Goal: Information Seeking & Learning: Understand process/instructions

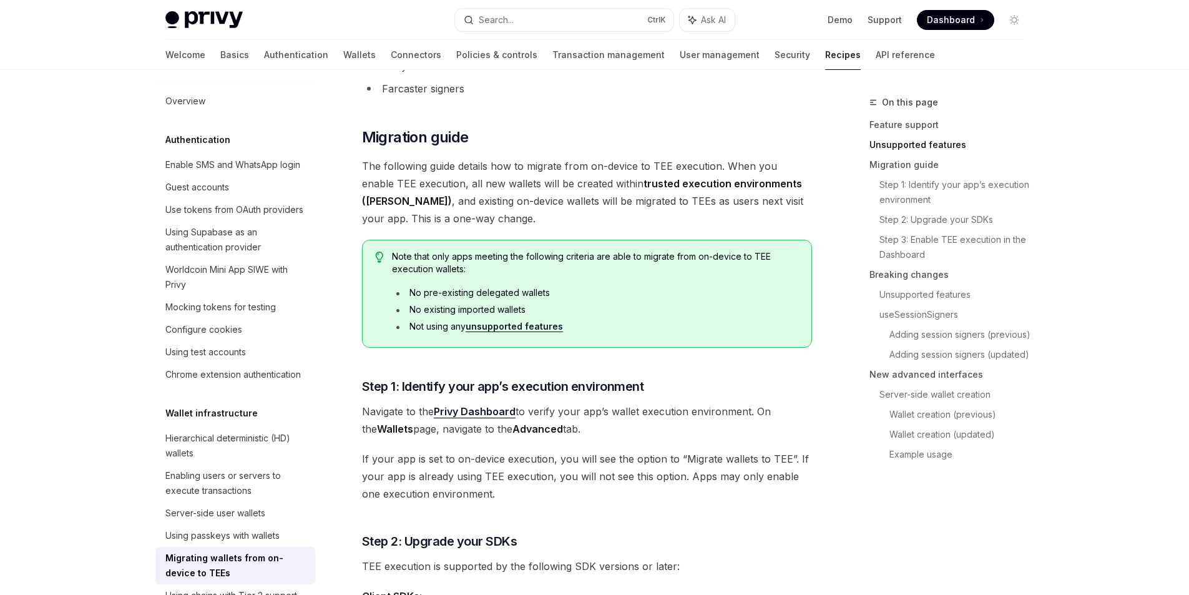
scroll to position [278, 0]
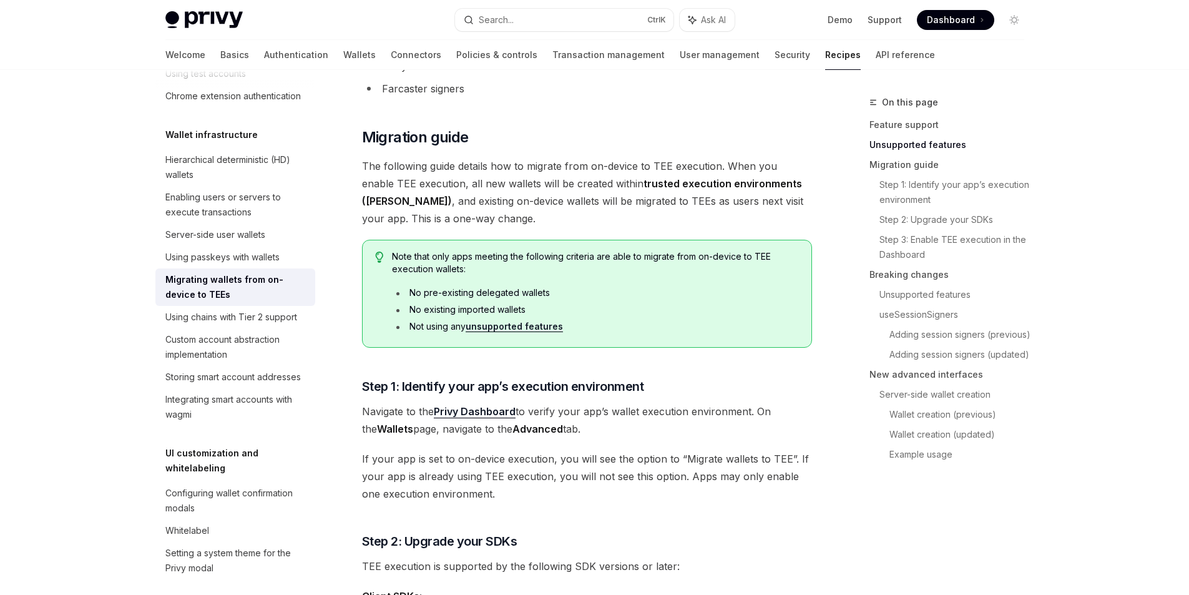
click at [860, 491] on div "On this page Feature support Unsupported features Migration guide Step 1: Ident…" at bounding box center [940, 345] width 190 height 500
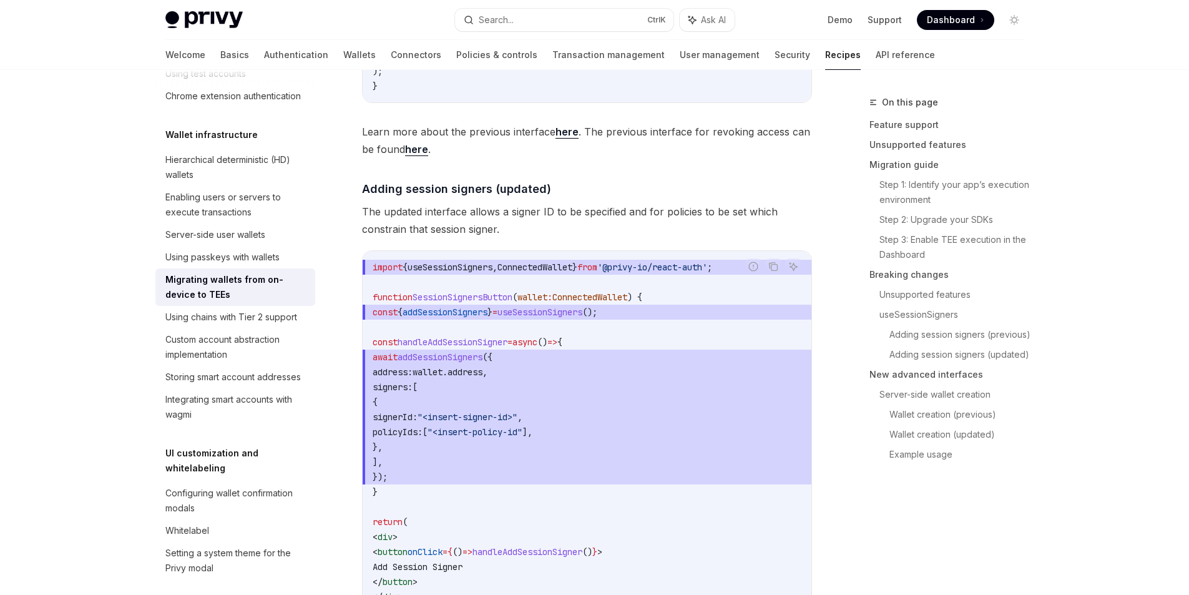
scroll to position [2310, 0]
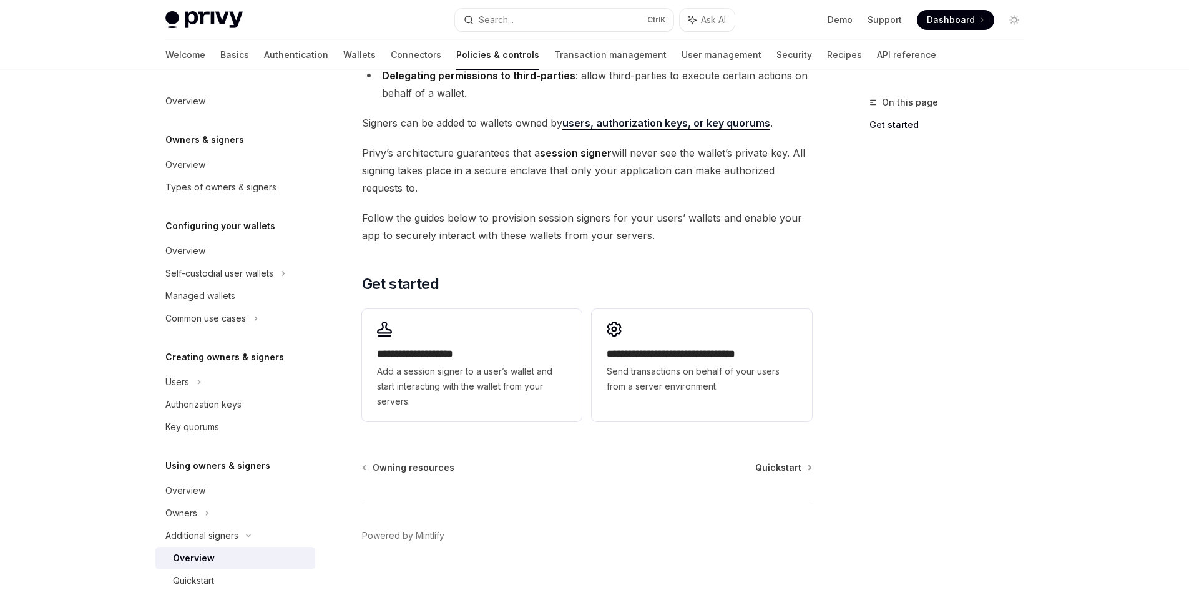
scroll to position [235, 0]
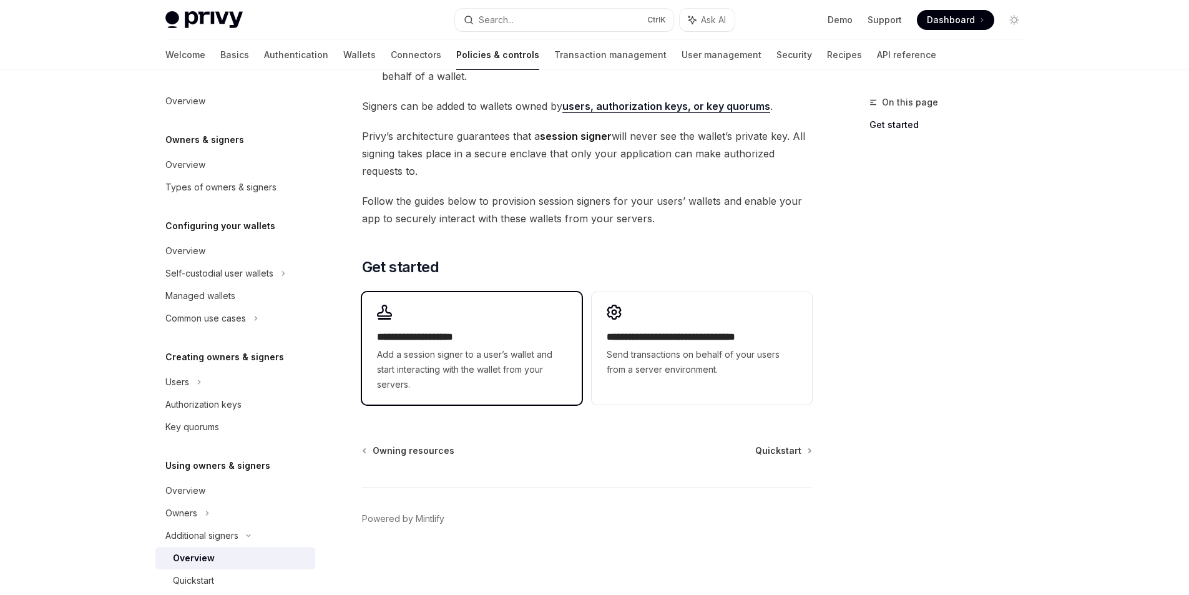
click at [477, 369] on span "Add a session signer to a user’s wallet and start interacting with the wallet f…" at bounding box center [472, 369] width 190 height 45
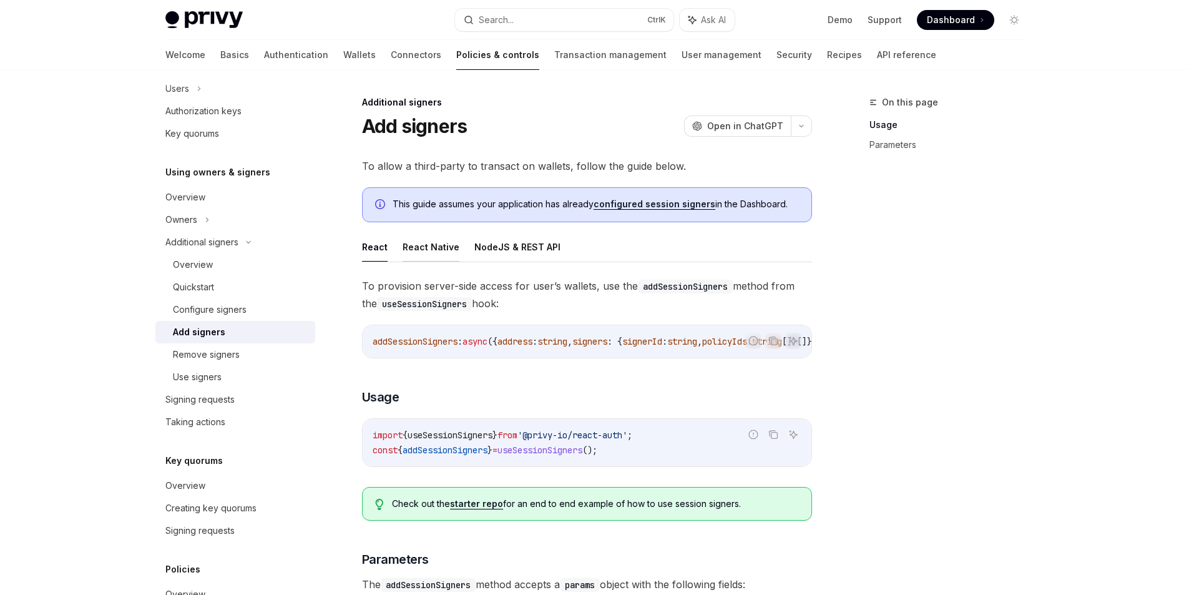
click at [445, 259] on button "React Native" at bounding box center [431, 246] width 57 height 29
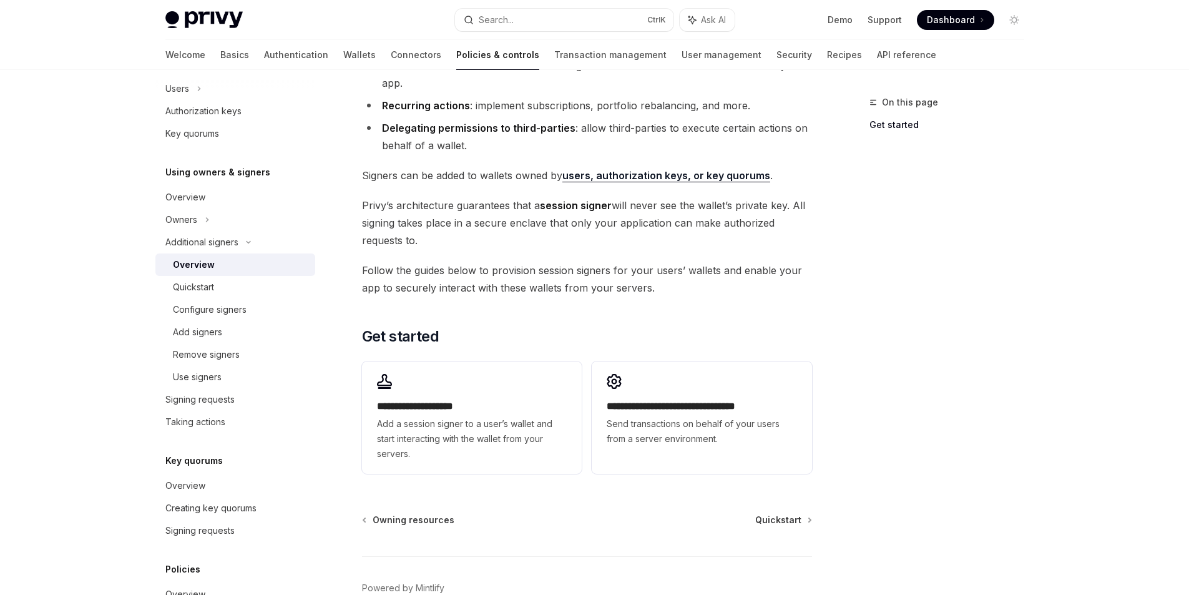
scroll to position [235, 0]
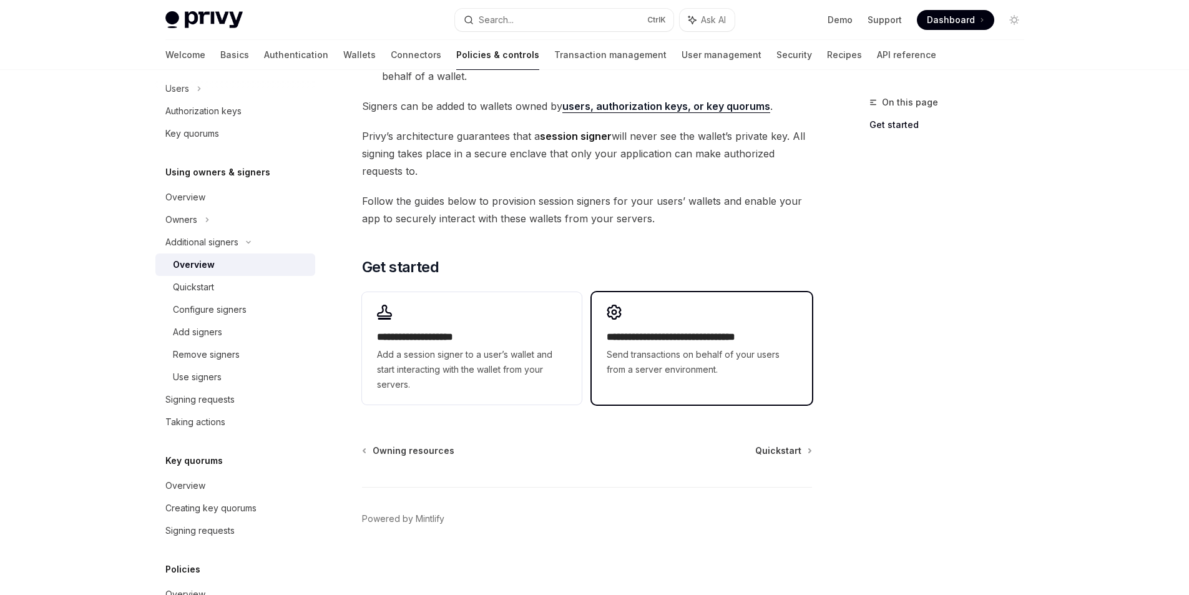
click at [698, 378] on div "**********" at bounding box center [702, 340] width 220 height 97
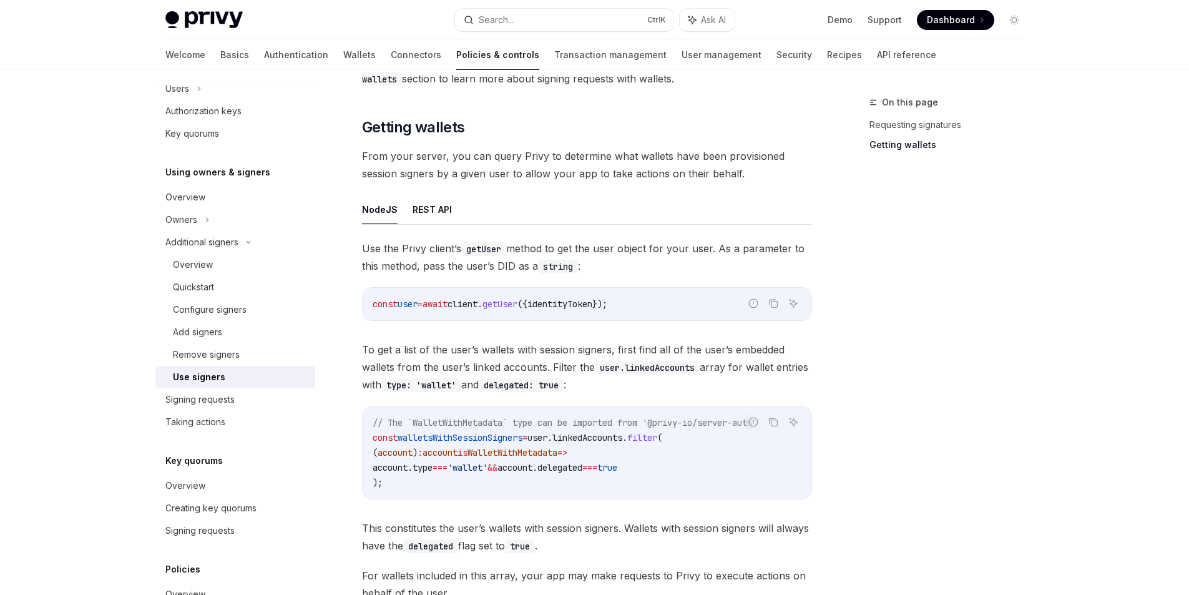
scroll to position [437, 0]
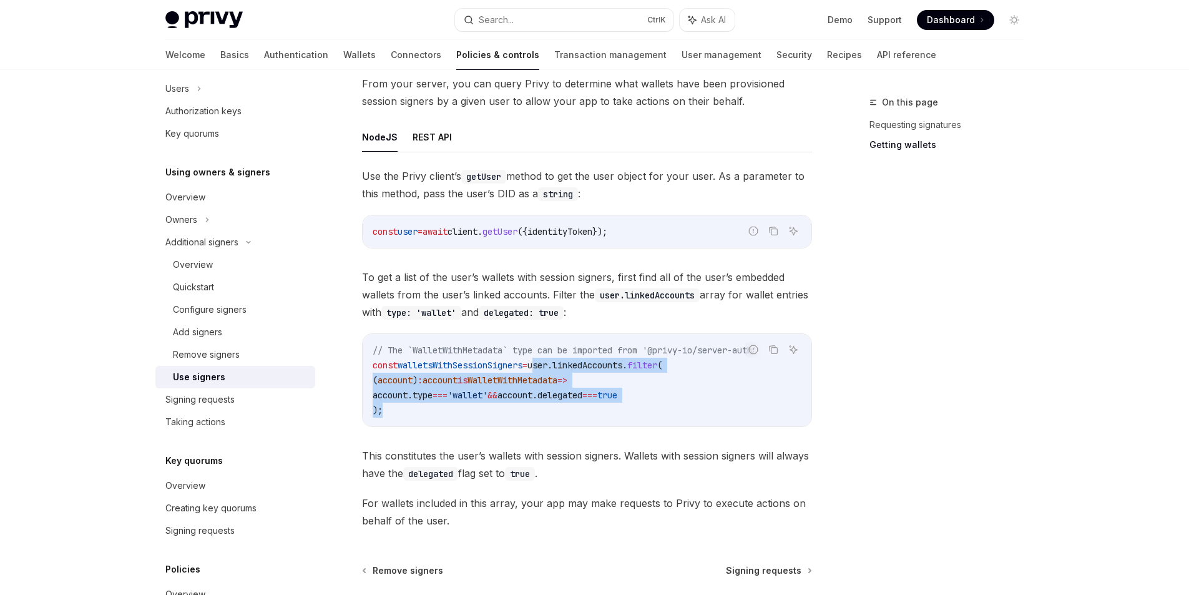
drag, startPoint x: 408, startPoint y: 409, endPoint x: 551, endPoint y: 370, distance: 148.3
click at [551, 370] on code "// The `WalletWithMetadata` type can be imported from '@privy-io/server-auth' c…" at bounding box center [587, 380] width 429 height 75
copy code "user . linkedAccounts . filter ( ( account ) : account is WalletWithMetadata =>…"
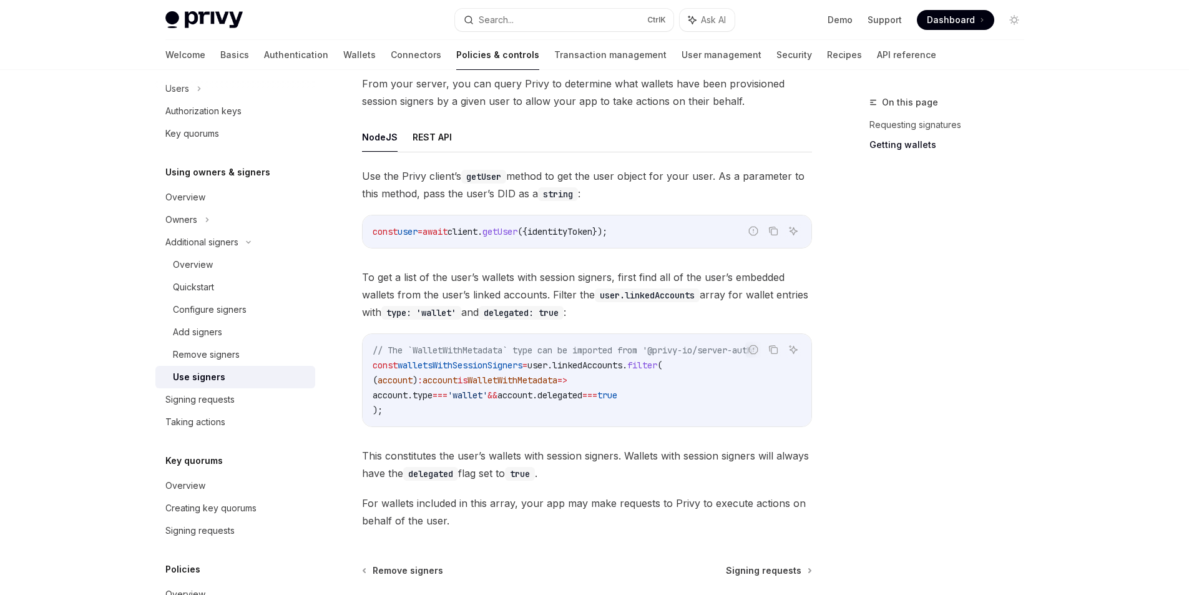
click at [896, 370] on div "On this page Requesting signatures Getting wallets" at bounding box center [940, 345] width 190 height 500
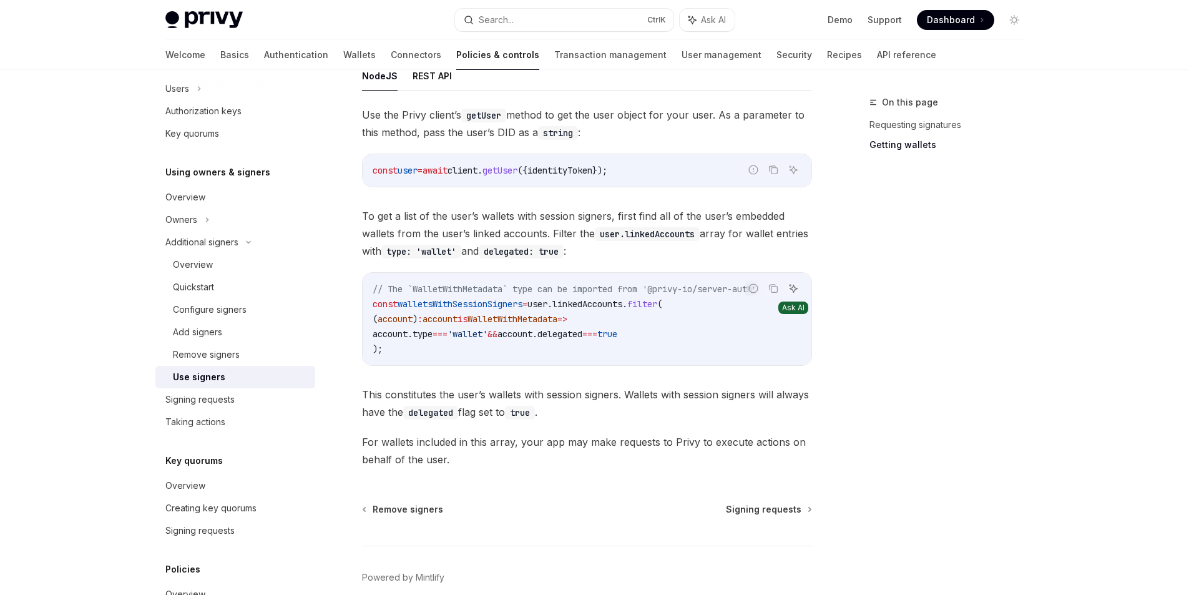
scroll to position [557, 0]
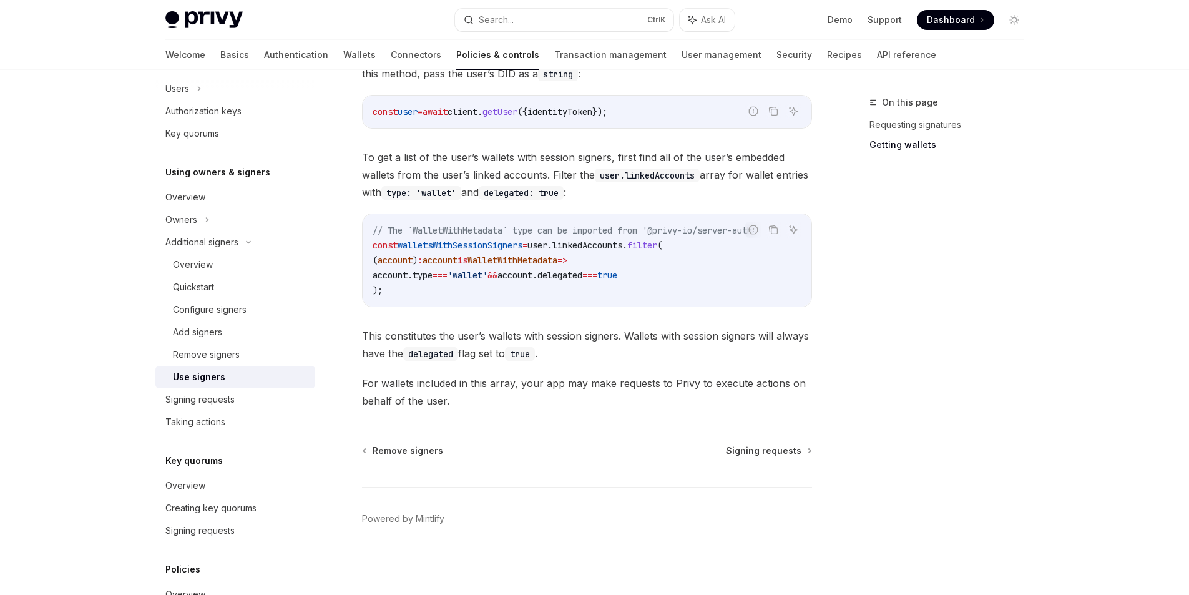
click at [600, 238] on code "// The `WalletWithMetadata` type can be imported from '@privy-io/server-auth' c…" at bounding box center [587, 260] width 429 height 75
click at [604, 245] on span "linkedAccounts" at bounding box center [588, 245] width 70 height 11
click at [609, 252] on code "// The `WalletWithMetadata` type can be imported from '@privy-io/server-auth' c…" at bounding box center [587, 260] width 429 height 75
drag, startPoint x: 562, startPoint y: 275, endPoint x: 615, endPoint y: 274, distance: 53.1
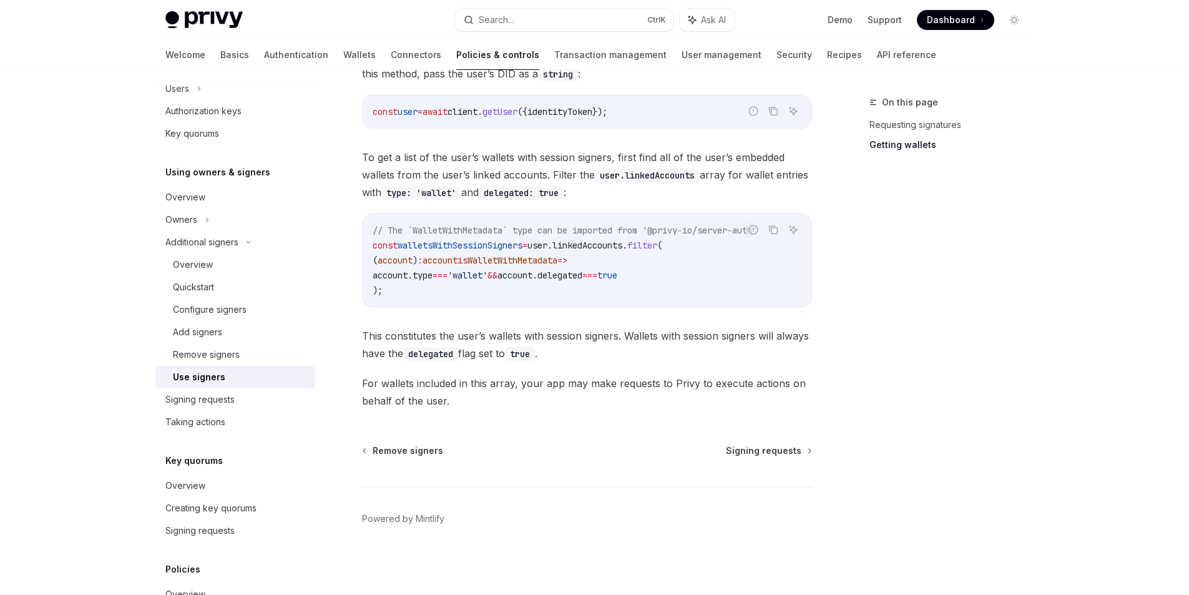
click at [533, 274] on span "account" at bounding box center [515, 275] width 35 height 11
click at [582, 274] on span "delegated" at bounding box center [560, 275] width 45 height 11
drag, startPoint x: 619, startPoint y: 274, endPoint x: 642, endPoint y: 275, distance: 23.7
click at [582, 275] on span "delegated" at bounding box center [560, 275] width 45 height 11
drag, startPoint x: 665, startPoint y: 275, endPoint x: 678, endPoint y: 277, distance: 13.2
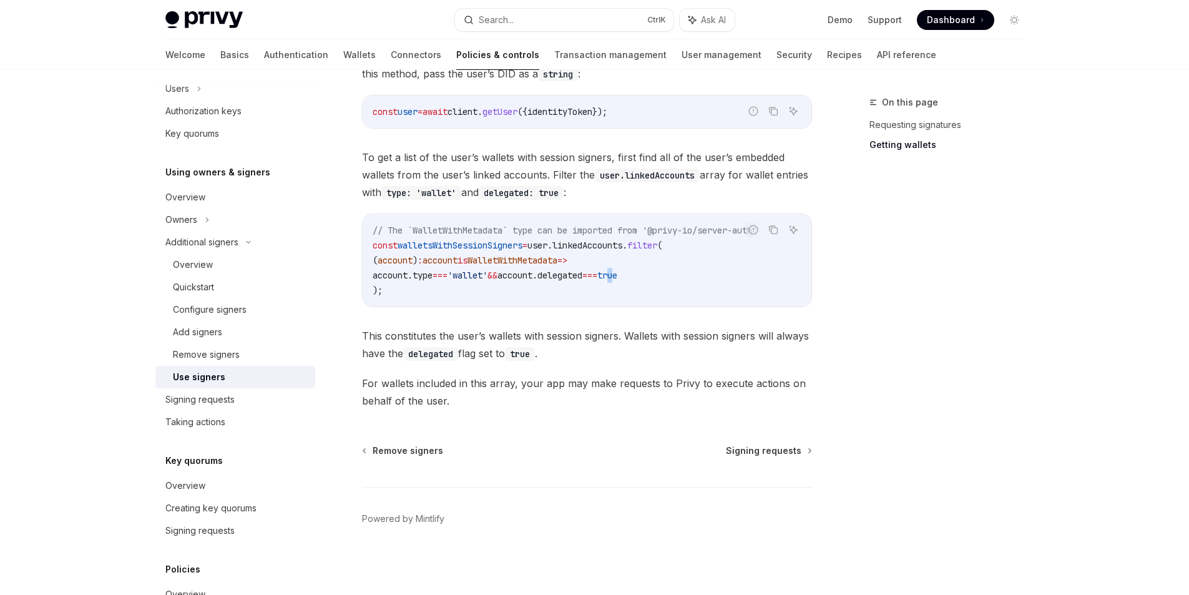
click at [617, 276] on span "true" at bounding box center [607, 275] width 20 height 11
click at [617, 277] on span "true" at bounding box center [607, 275] width 20 height 11
drag, startPoint x: 682, startPoint y: 280, endPoint x: 657, endPoint y: 274, distance: 25.6
click at [658, 275] on code "// The `WalletWithMetadata` type can be imported from '@privy-io/server-auth' c…" at bounding box center [587, 260] width 429 height 75
click at [617, 274] on span "true" at bounding box center [607, 275] width 20 height 11
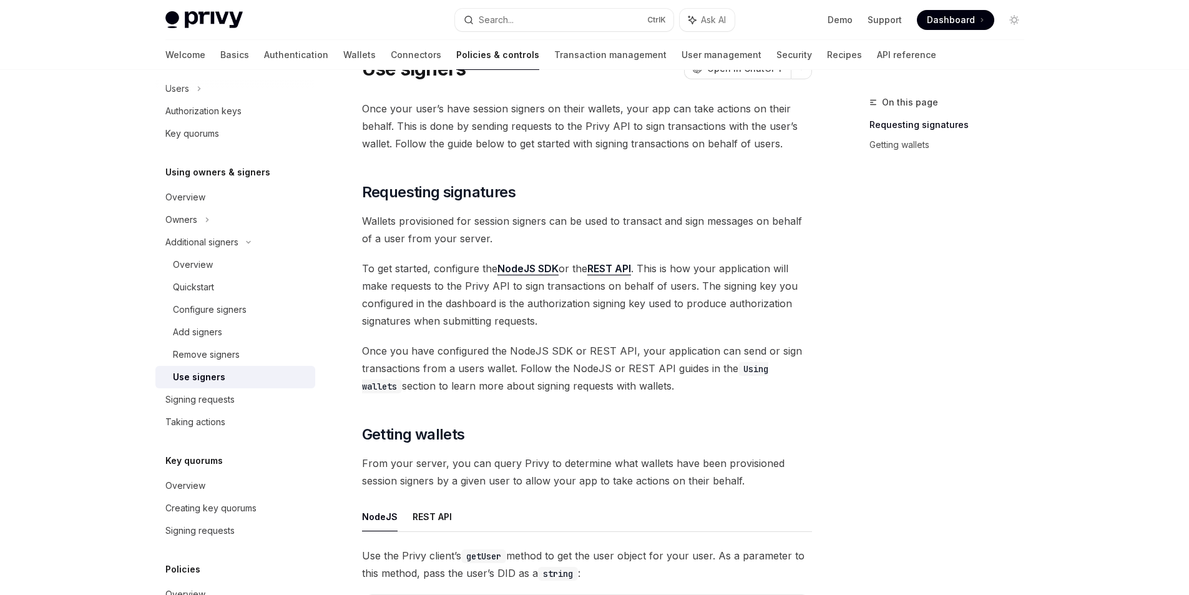
scroll to position [0, 0]
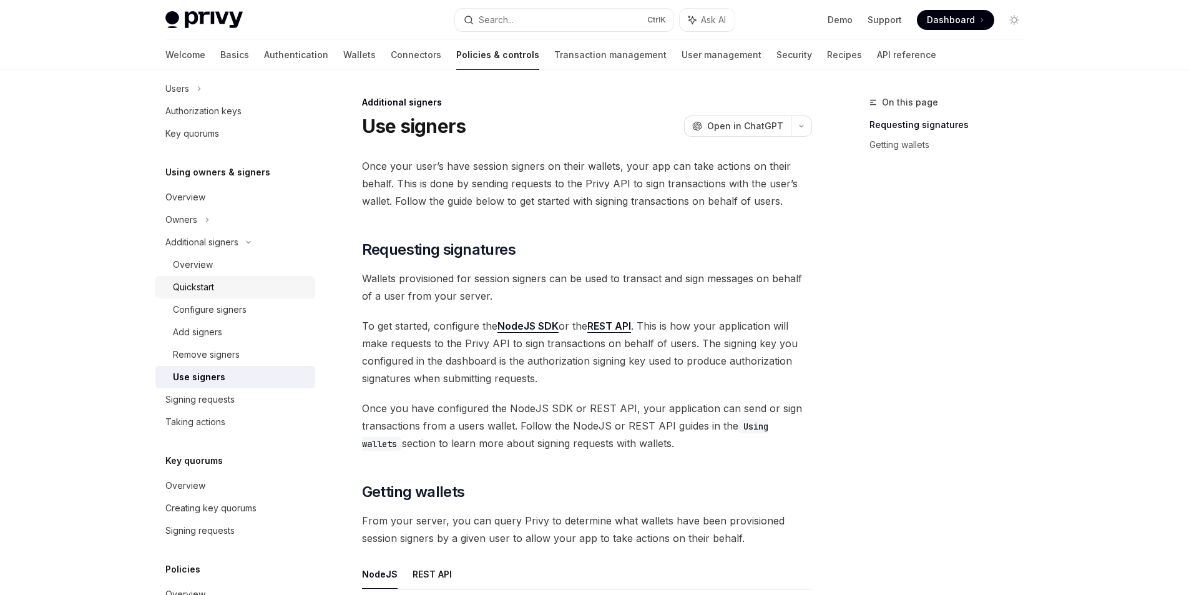
click at [223, 280] on div "Quickstart" at bounding box center [240, 287] width 135 height 15
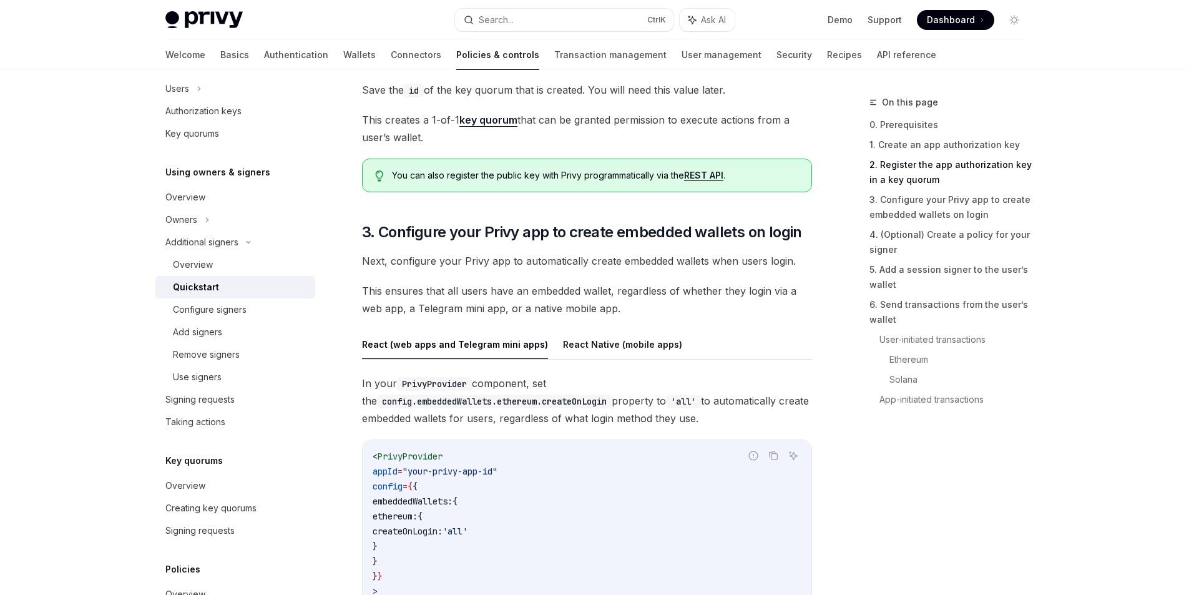
scroll to position [1061, 0]
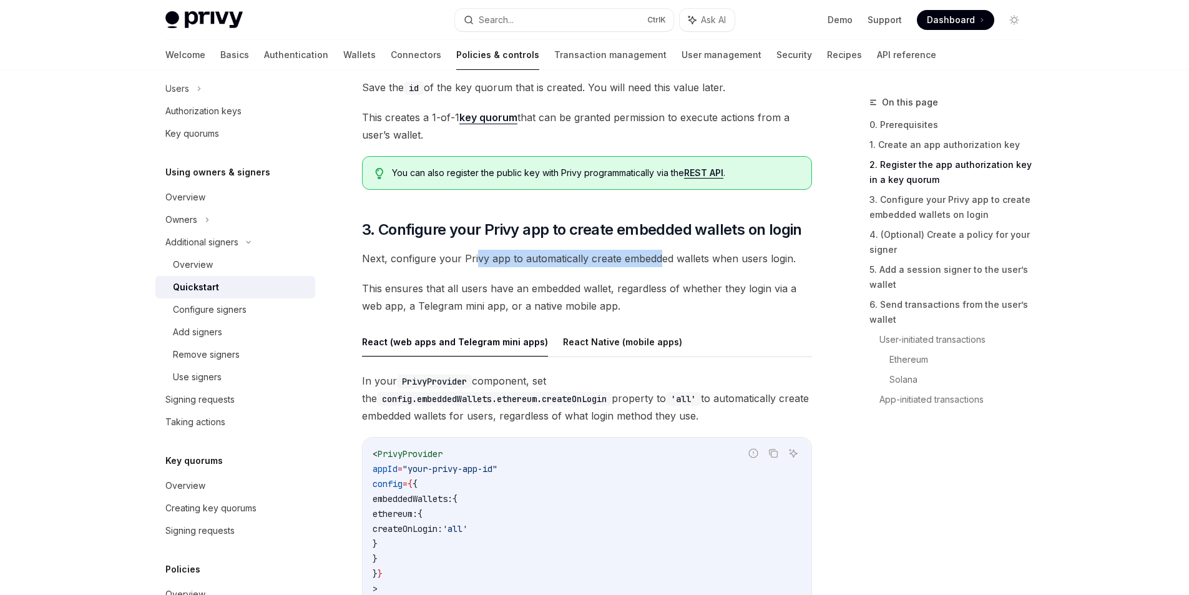
drag, startPoint x: 476, startPoint y: 259, endPoint x: 656, endPoint y: 258, distance: 180.4
click at [656, 258] on span "Next, configure your Privy app to automatically create embedded wallets when us…" at bounding box center [587, 258] width 450 height 17
drag, startPoint x: 428, startPoint y: 280, endPoint x: 627, endPoint y: 287, distance: 198.6
click at [627, 287] on span "This ensures that all users have an embedded wallet, regardless of whether they…" at bounding box center [587, 297] width 450 height 35
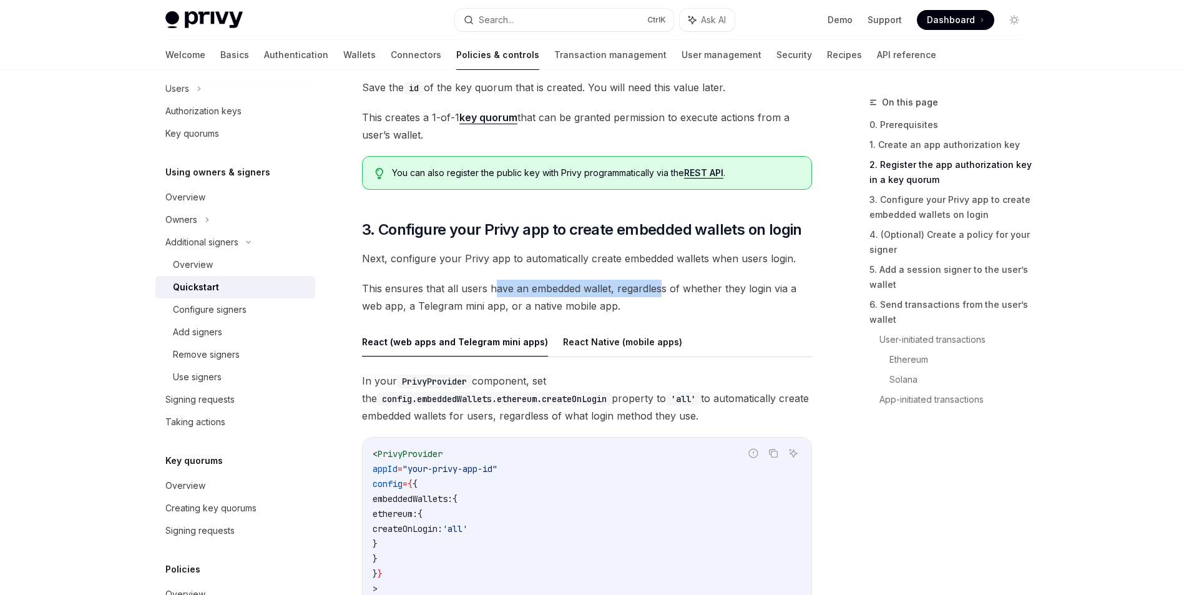
drag, startPoint x: 516, startPoint y: 290, endPoint x: 661, endPoint y: 290, distance: 144.8
click at [661, 290] on span "This ensures that all users have an embedded wallet, regardless of whether they…" at bounding box center [587, 297] width 450 height 35
click at [592, 339] on button "React Native (mobile apps)" at bounding box center [622, 341] width 119 height 29
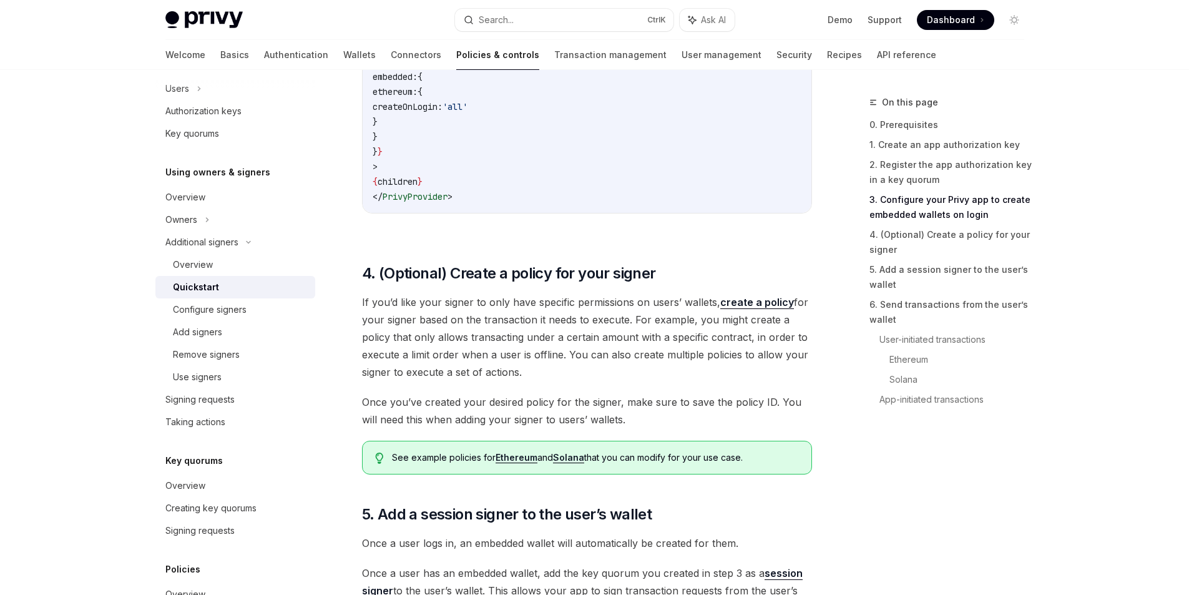
scroll to position [1249, 0]
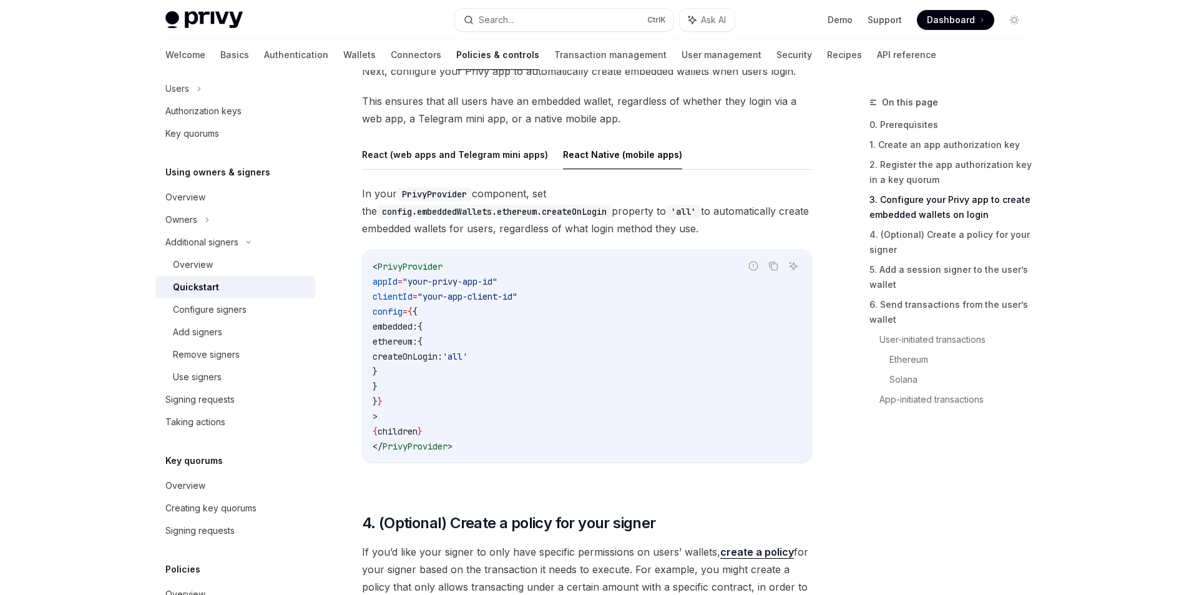
click at [426, 266] on span "PrivyProvider" at bounding box center [410, 266] width 65 height 11
copy span "PrivyProvider"
click at [447, 159] on button "React (web apps and Telegram mini apps)" at bounding box center [455, 154] width 186 height 29
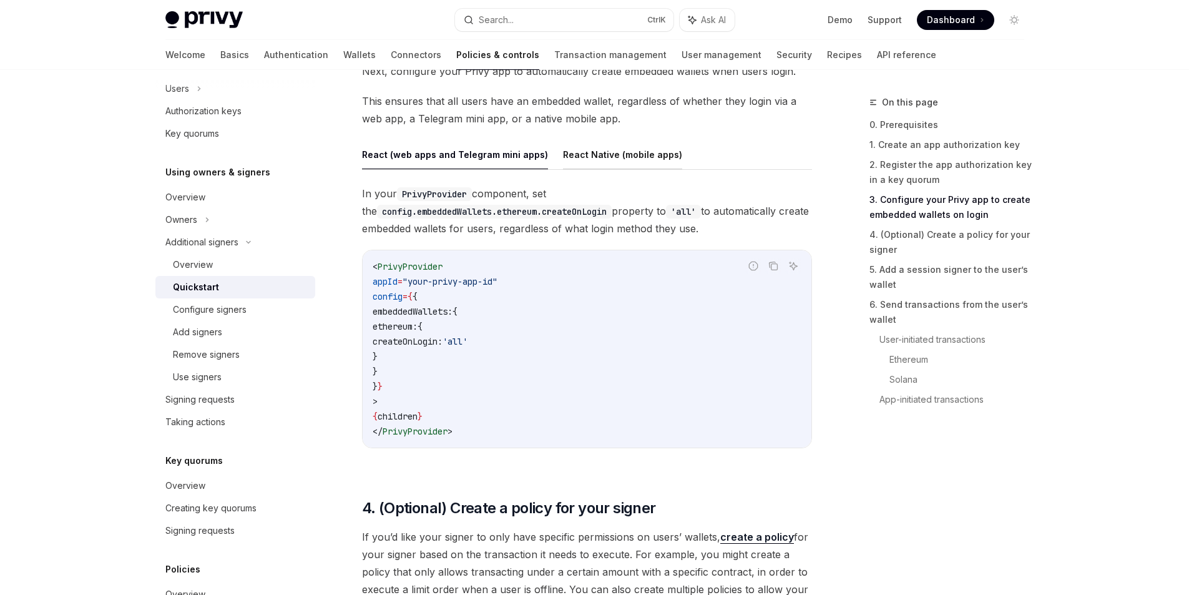
click at [597, 149] on button "React Native (mobile apps)" at bounding box center [622, 154] width 119 height 29
type textarea "*"
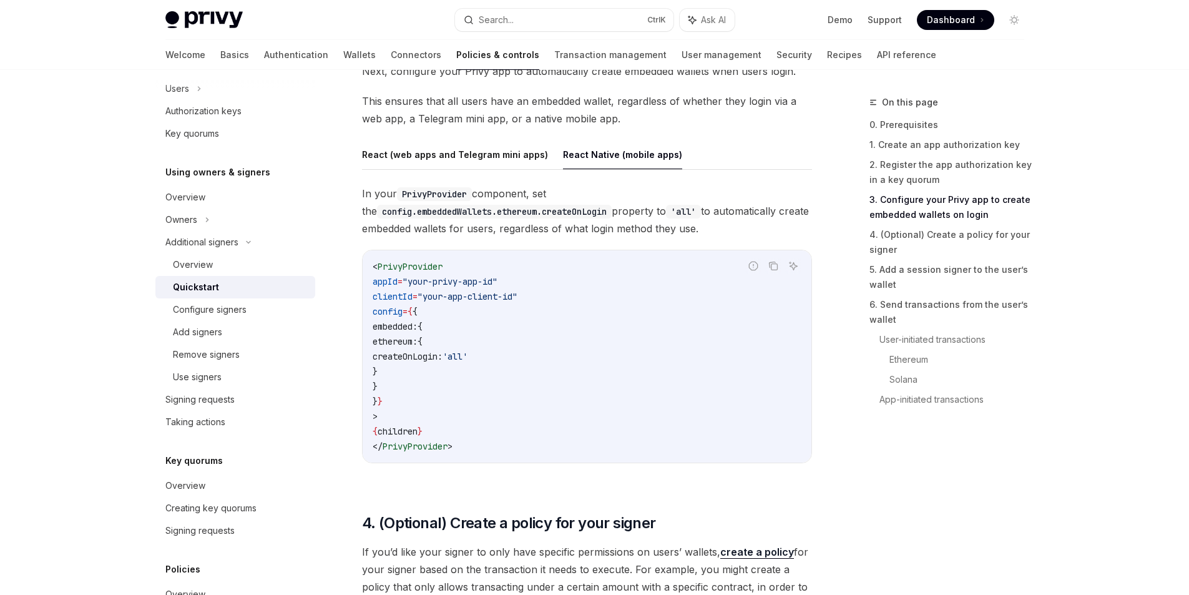
click at [508, 229] on span "In your PrivyProvider component, set the config.embeddedWallets.ethereum.create…" at bounding box center [587, 211] width 450 height 52
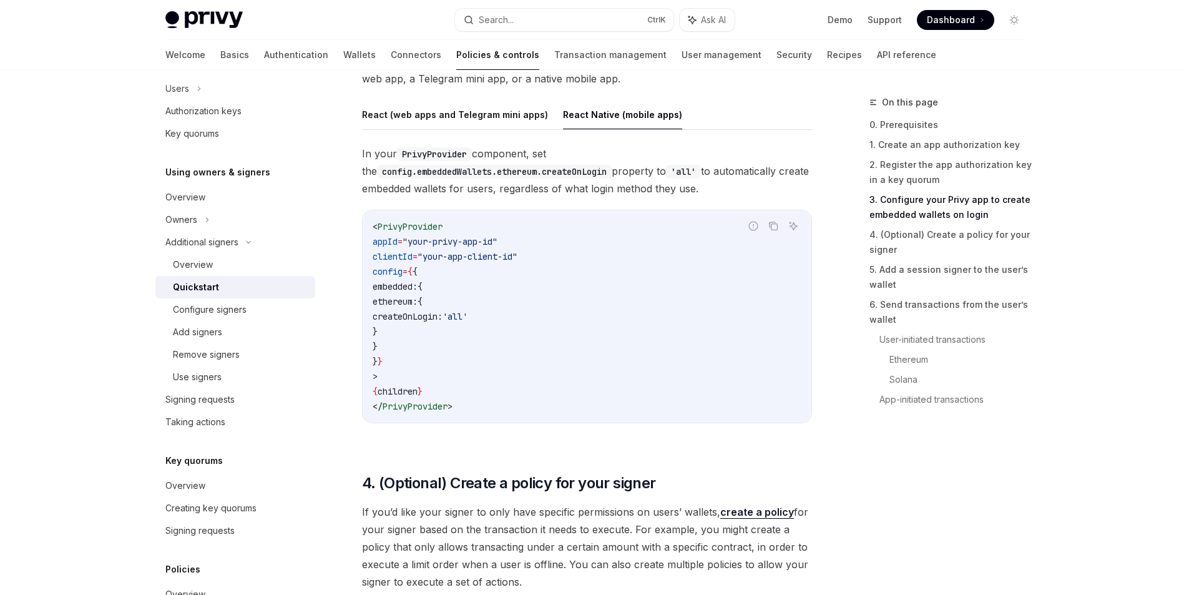
scroll to position [1311, 0]
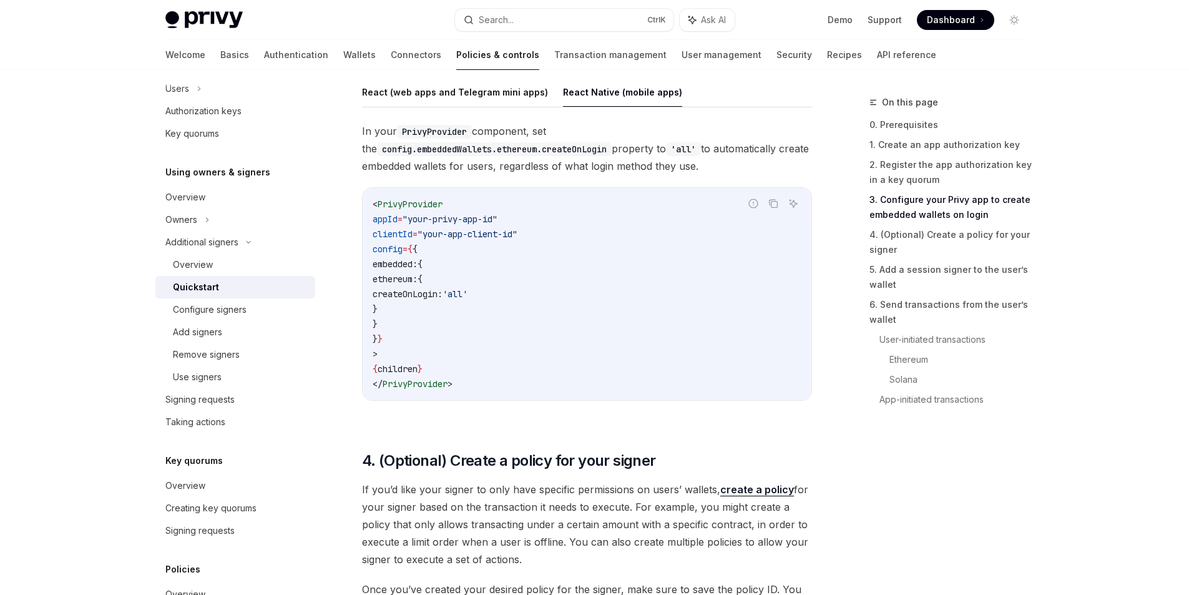
click at [443, 293] on span "createOnLogin:" at bounding box center [408, 293] width 70 height 11
copy span "createOnLogin"
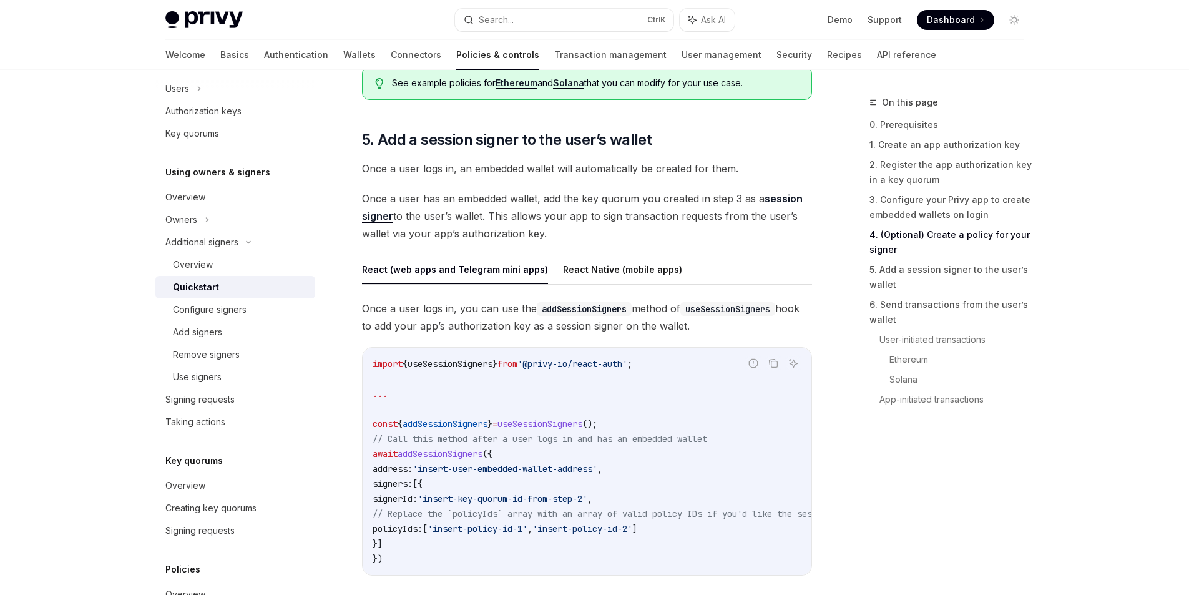
scroll to position [1811, 0]
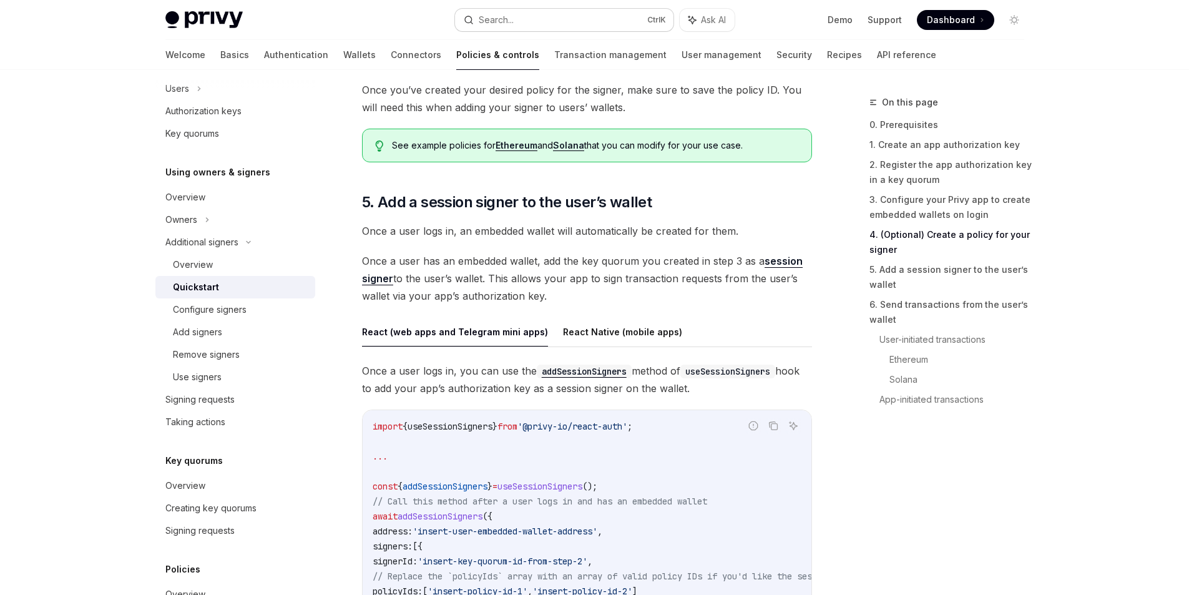
click at [558, 19] on button "Search... Ctrl K" at bounding box center [564, 20] width 219 height 22
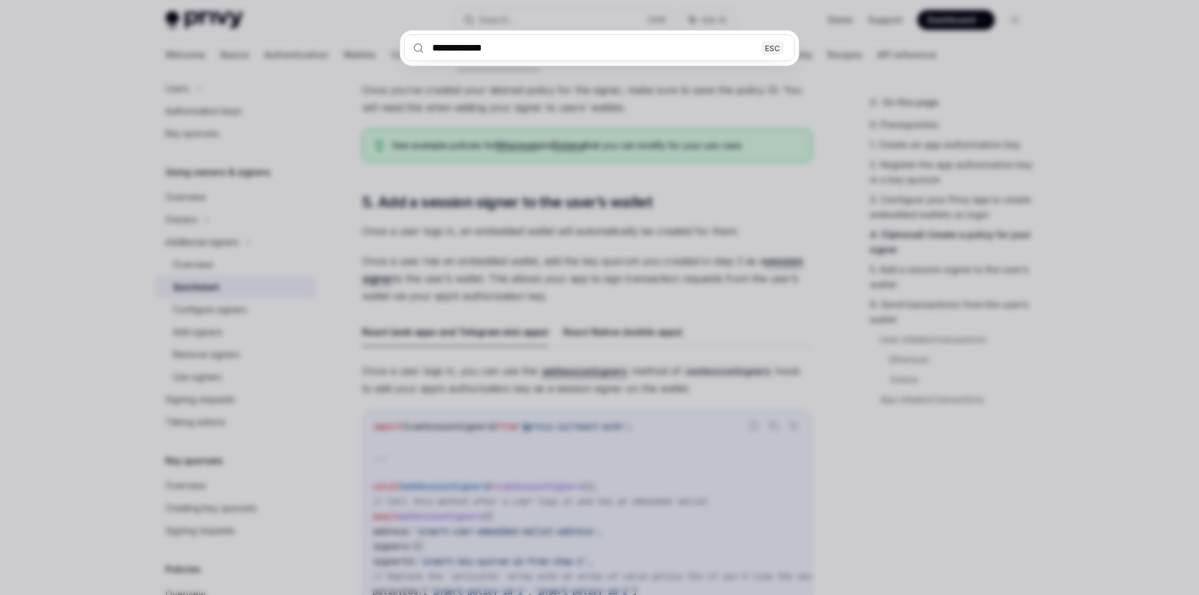
type input "**********"
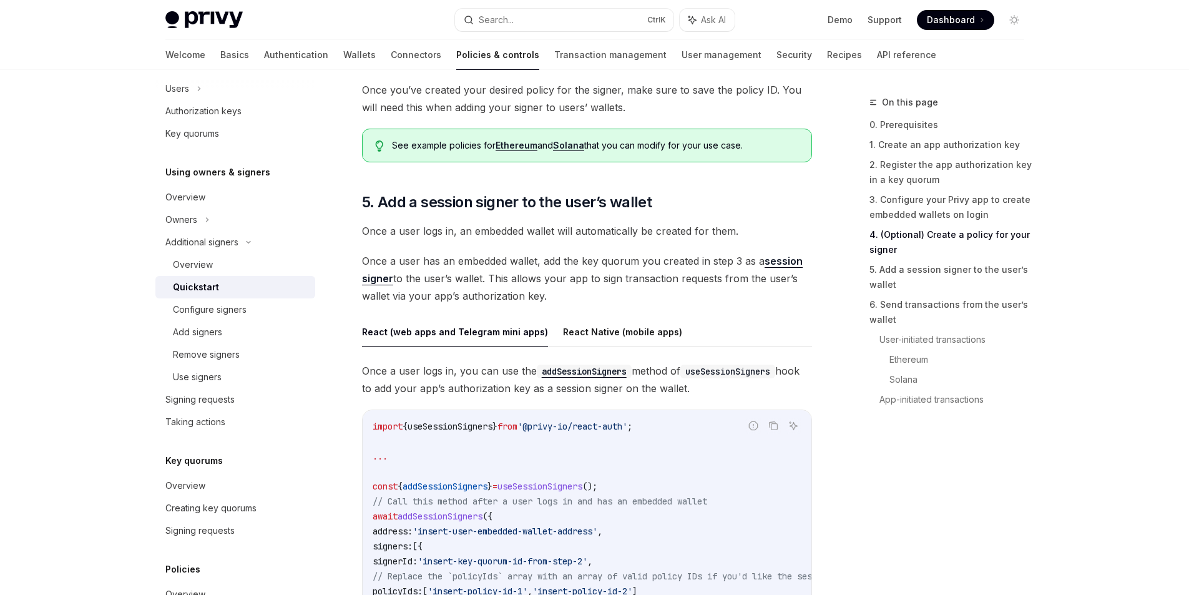
type textarea "*"
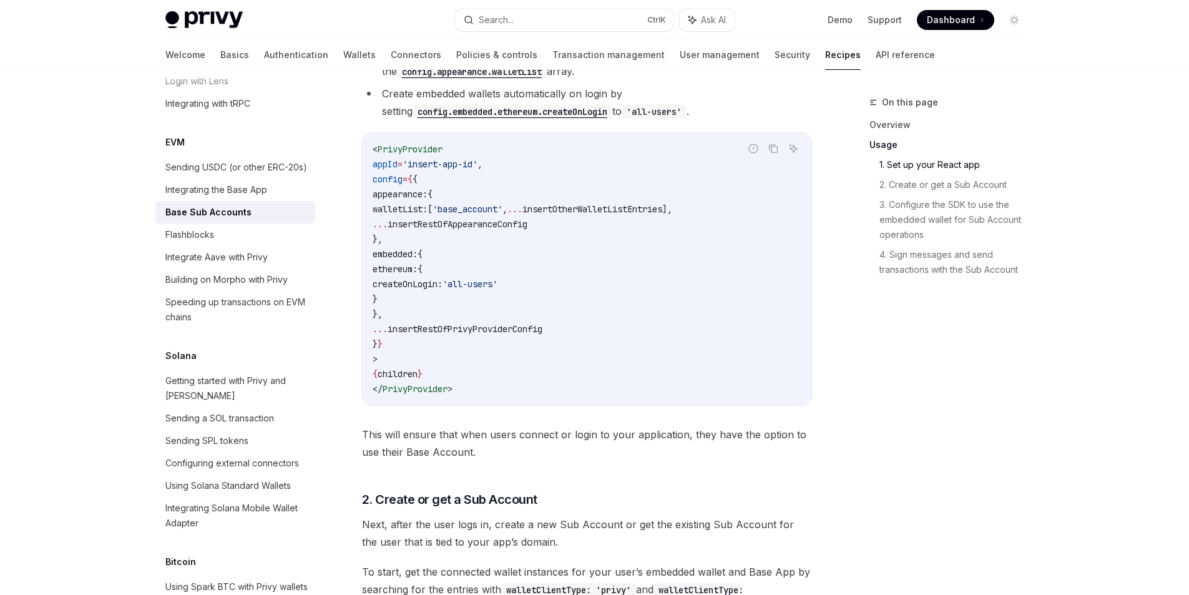
scroll to position [966, 0]
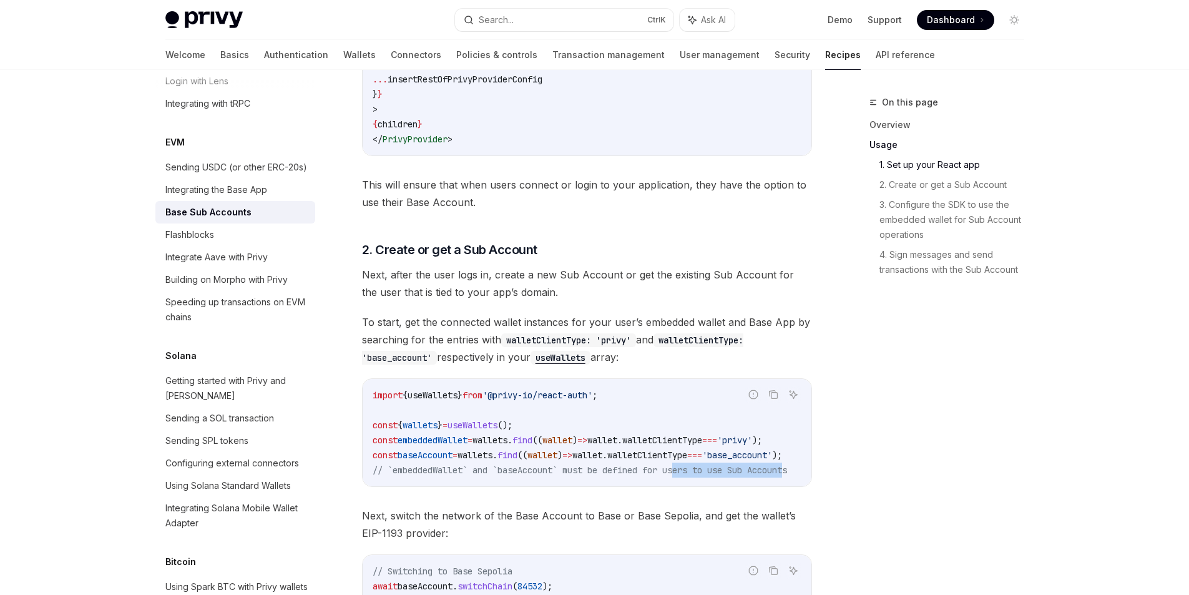
drag, startPoint x: 689, startPoint y: 474, endPoint x: 805, endPoint y: 469, distance: 116.2
click at [805, 469] on div "Report incorrect code Copy Ask AI import { useWallets } from '@privy-io/react-a…" at bounding box center [587, 432] width 450 height 109
click at [792, 468] on div "import { useWallets } from '@privy-io/react-auth' ; const { wallets } = useWall…" at bounding box center [587, 432] width 449 height 107
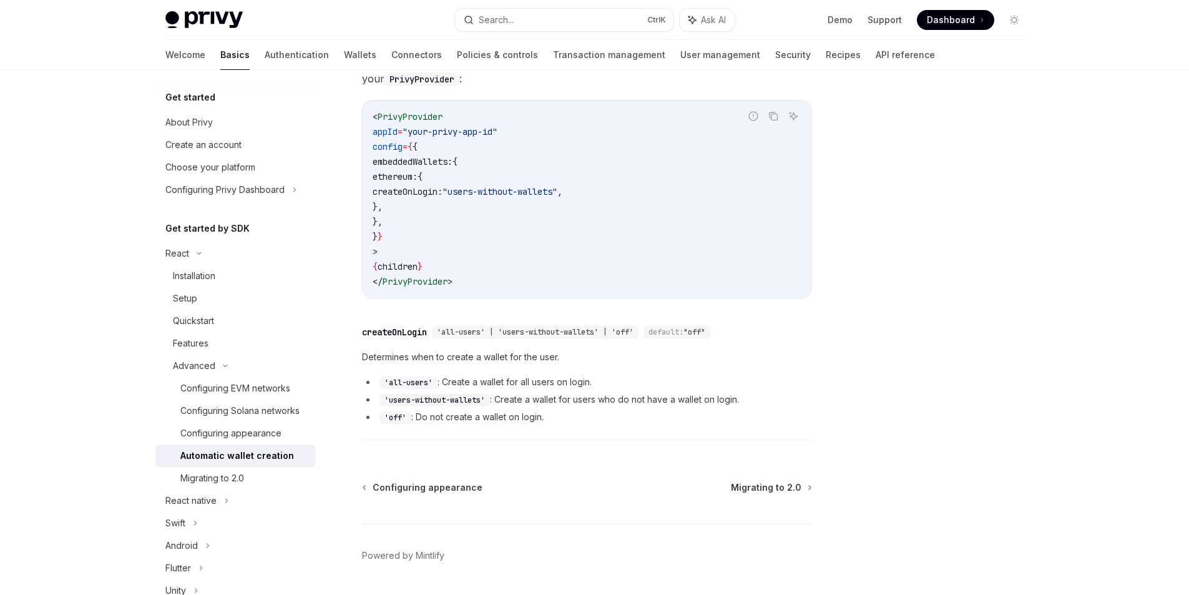
scroll to position [371, 0]
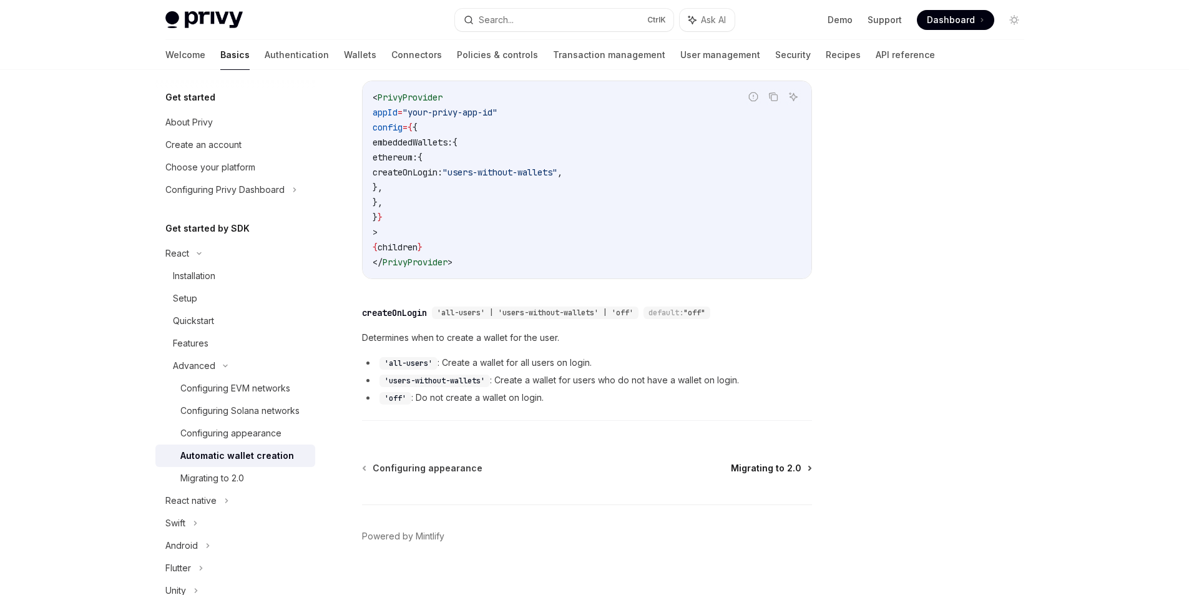
click at [784, 462] on span "Migrating to 2.0" at bounding box center [766, 468] width 71 height 12
type textarea "*"
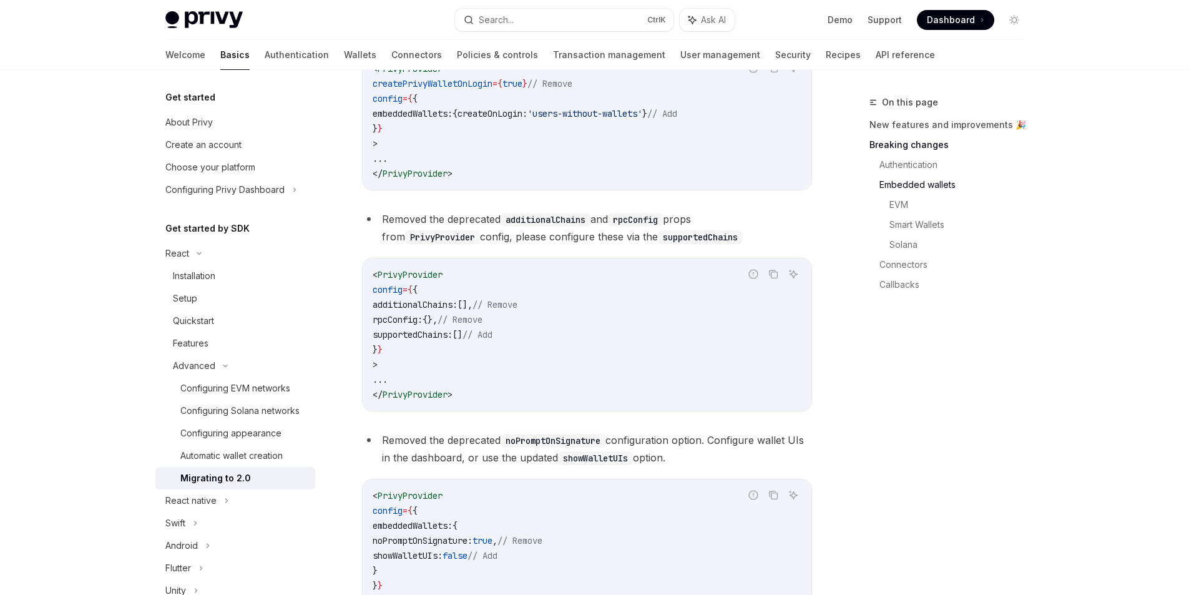
scroll to position [749, 0]
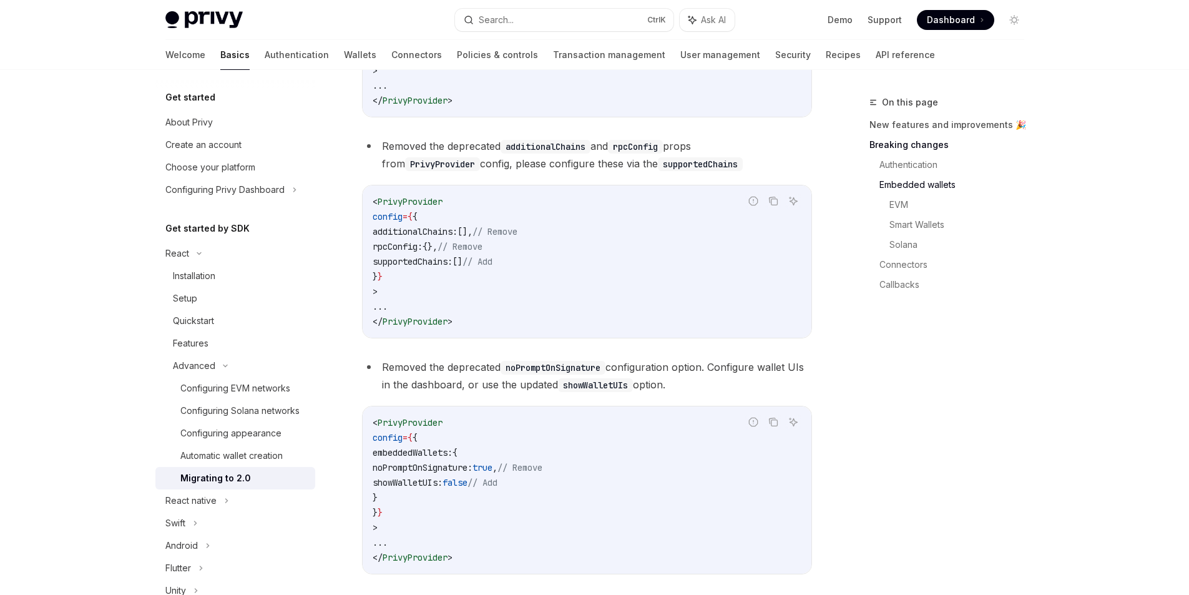
click at [986, 343] on div "On this page New features and improvements 🎉 Breaking changes Authentication Em…" at bounding box center [940, 345] width 190 height 500
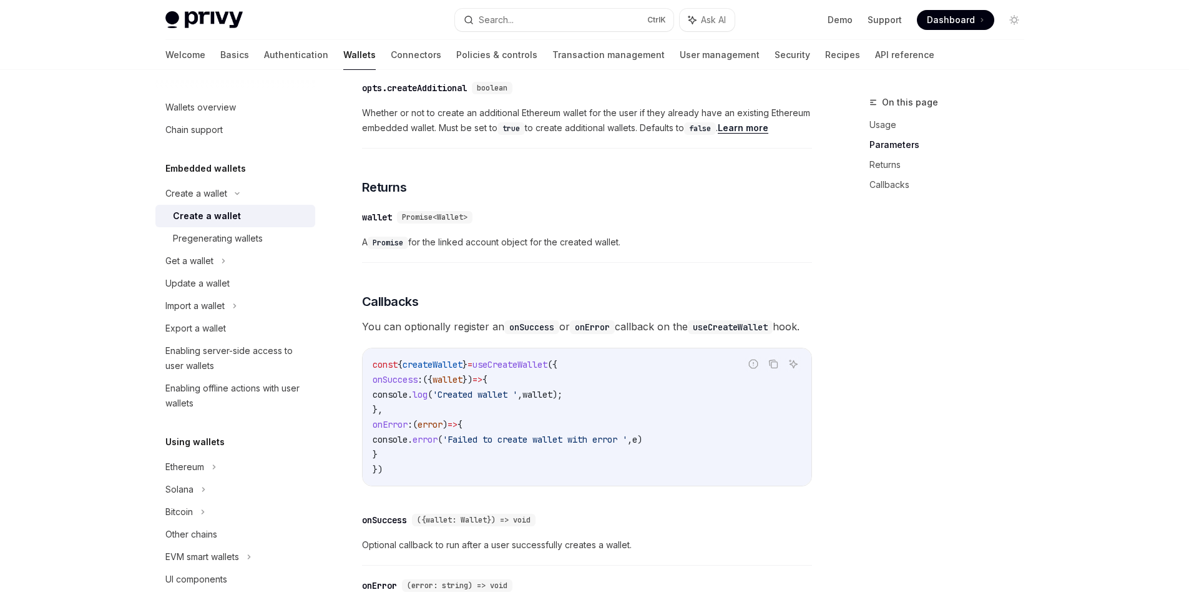
scroll to position [687, 0]
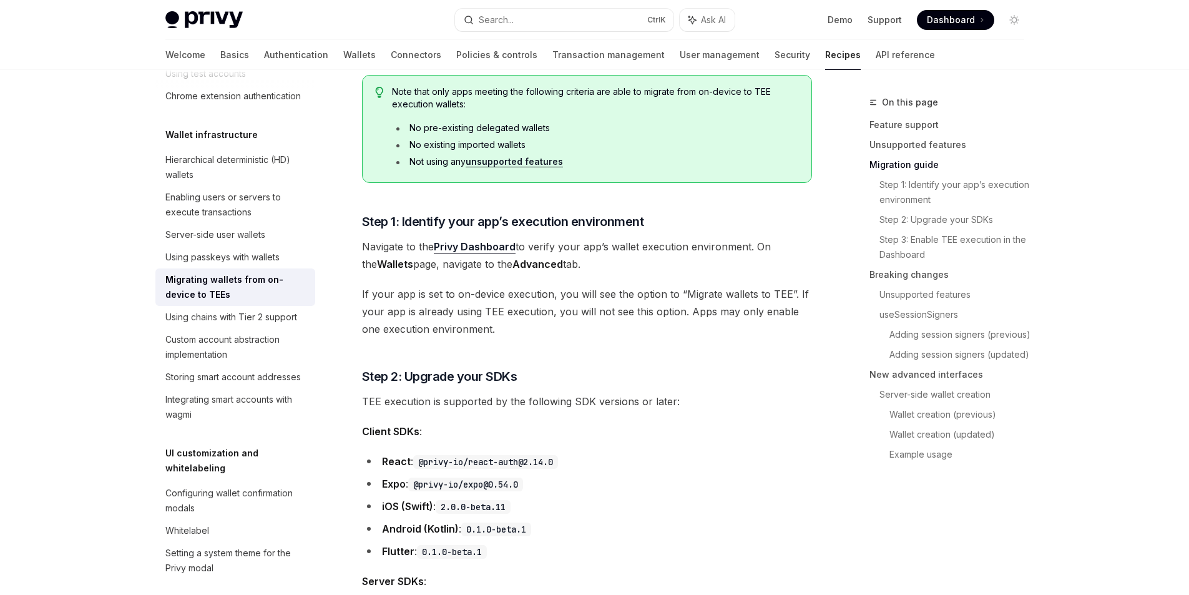
scroll to position [749, 0]
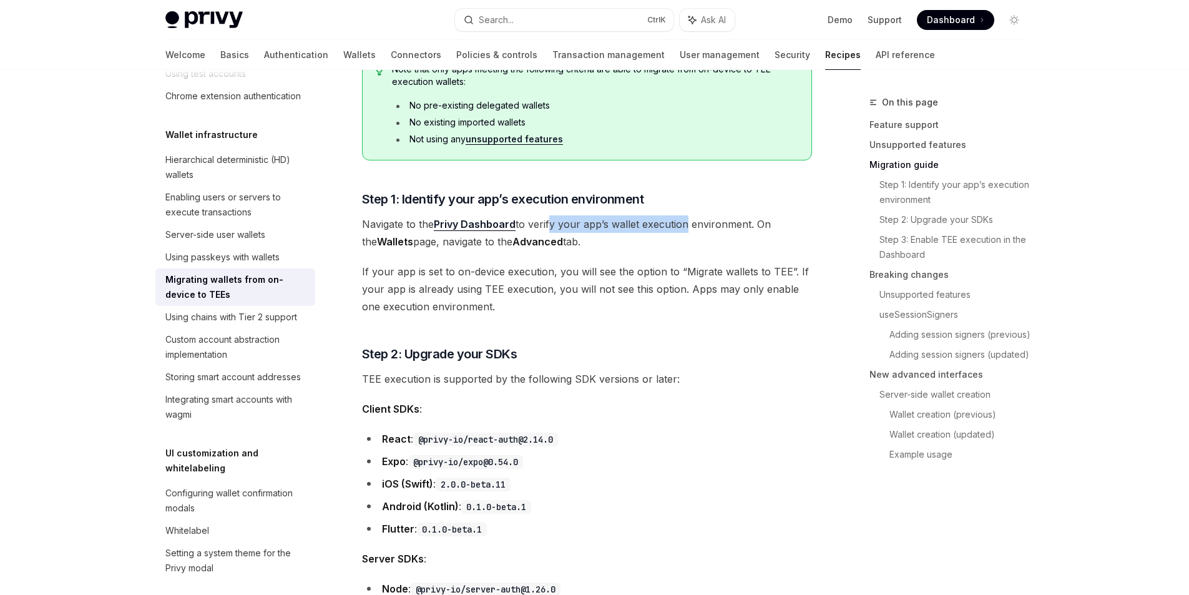
drag, startPoint x: 549, startPoint y: 224, endPoint x: 685, endPoint y: 222, distance: 135.5
click at [682, 223] on span "Navigate to the Privy Dashboard to verify your app’s wallet execution environme…" at bounding box center [587, 232] width 450 height 35
click at [691, 220] on span "Navigate to the Privy Dashboard to verify your app’s wallet execution environme…" at bounding box center [587, 232] width 450 height 35
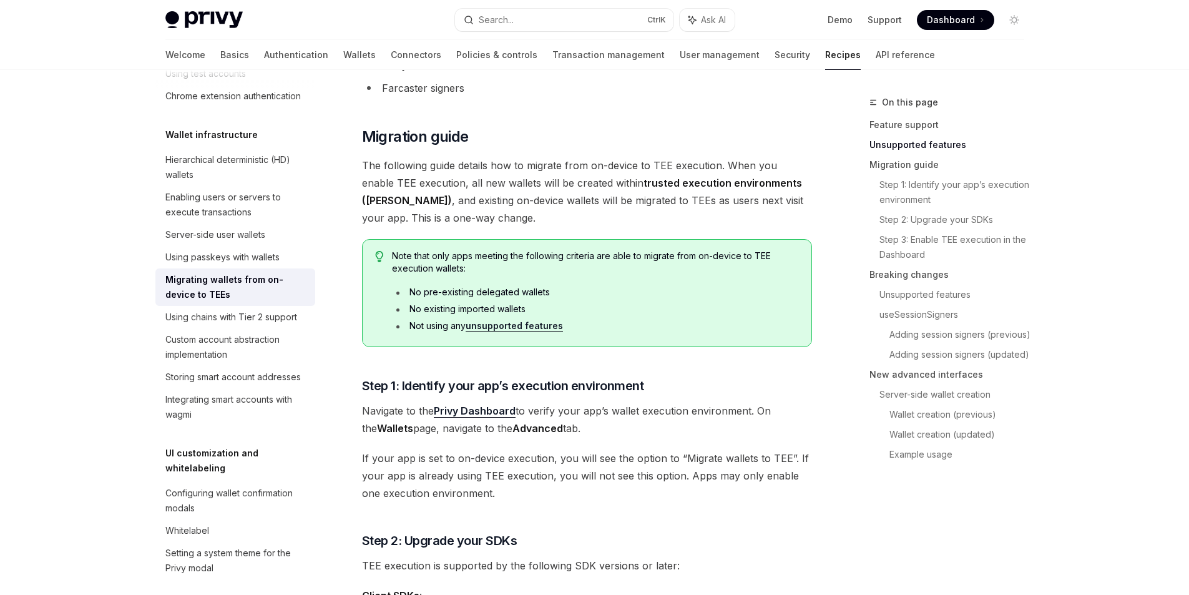
scroll to position [562, 0]
